Goal: Transaction & Acquisition: Purchase product/service

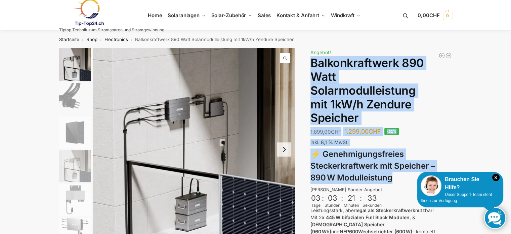
drag, startPoint x: 312, startPoint y: 60, endPoint x: 411, endPoint y: 180, distance: 155.5
click at [410, 180] on div "Balkonkraftwerk 890 Watt Solarmodulleistung mit 2kW/h Zendure Speicher 2.099,00…" at bounding box center [382, 219] width 142 height 343
click at [446, 127] on div "Balkonkraftwerk 890 Watt Solarmodulleistung mit 2kW/h Zendure Speicher 2.099,00…" at bounding box center [382, 219] width 142 height 343
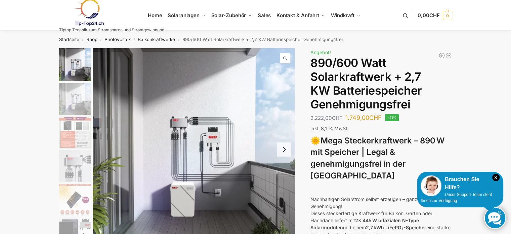
click at [77, 70] on img "1 / 12" at bounding box center [75, 64] width 32 height 33
click at [79, 101] on img "2 / 12" at bounding box center [75, 99] width 32 height 32
click at [71, 97] on img "2 / 12" at bounding box center [75, 99] width 32 height 32
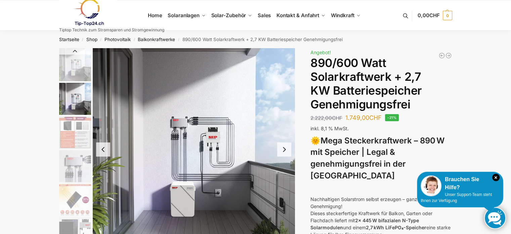
click at [71, 97] on img "2 / 12" at bounding box center [75, 99] width 32 height 32
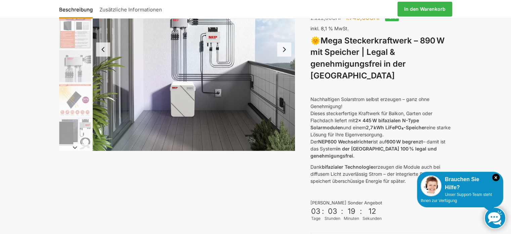
scroll to position [101, 0]
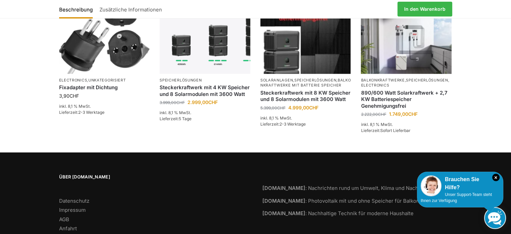
scroll to position [885, 0]
